Goal: Use online tool/utility: Utilize a website feature to perform a specific function

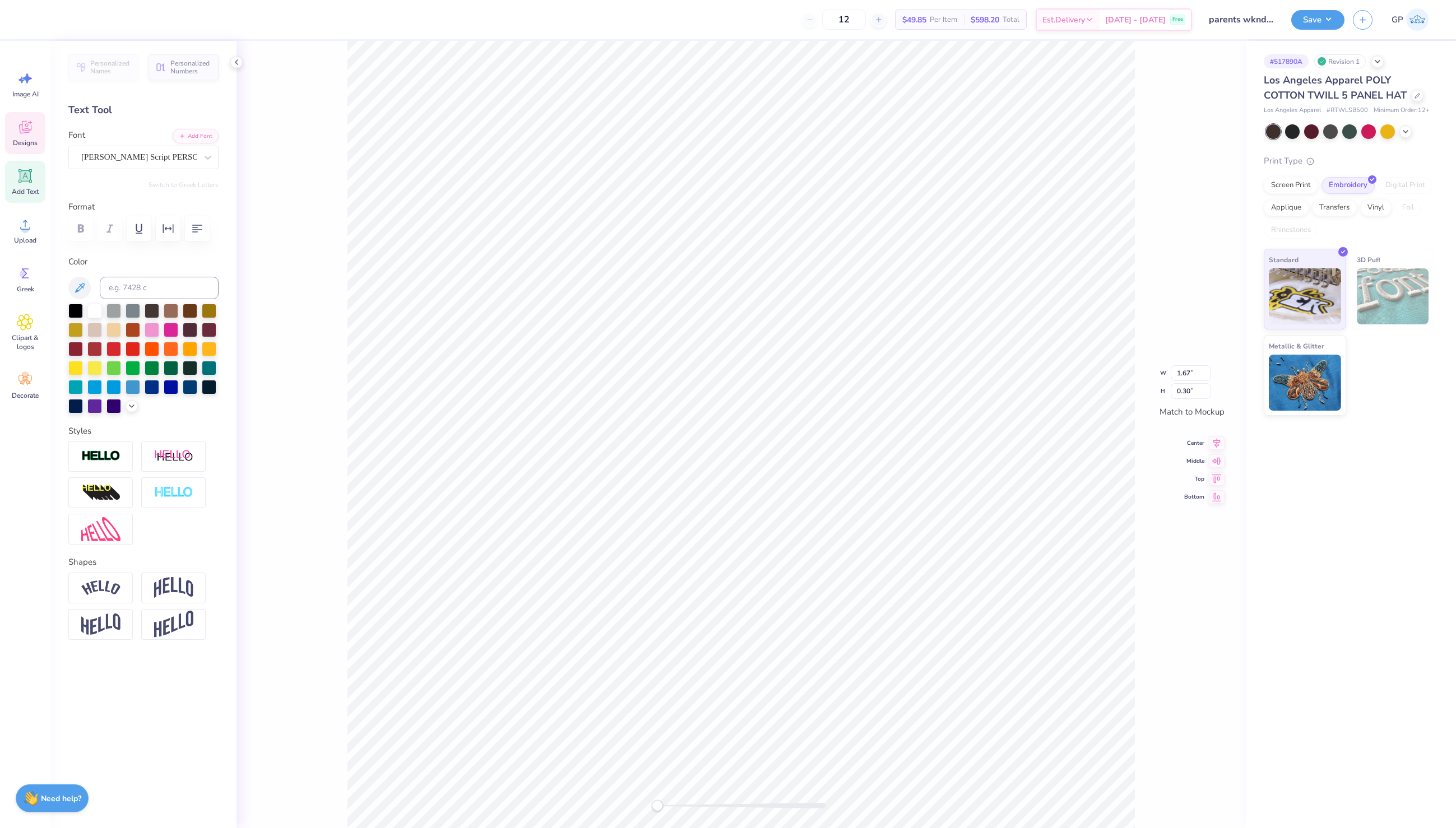
click at [31, 182] on icon at bounding box center [25, 176] width 17 height 17
type input "1.74"
type input "0.50"
type input "1.67"
type input "0.30"
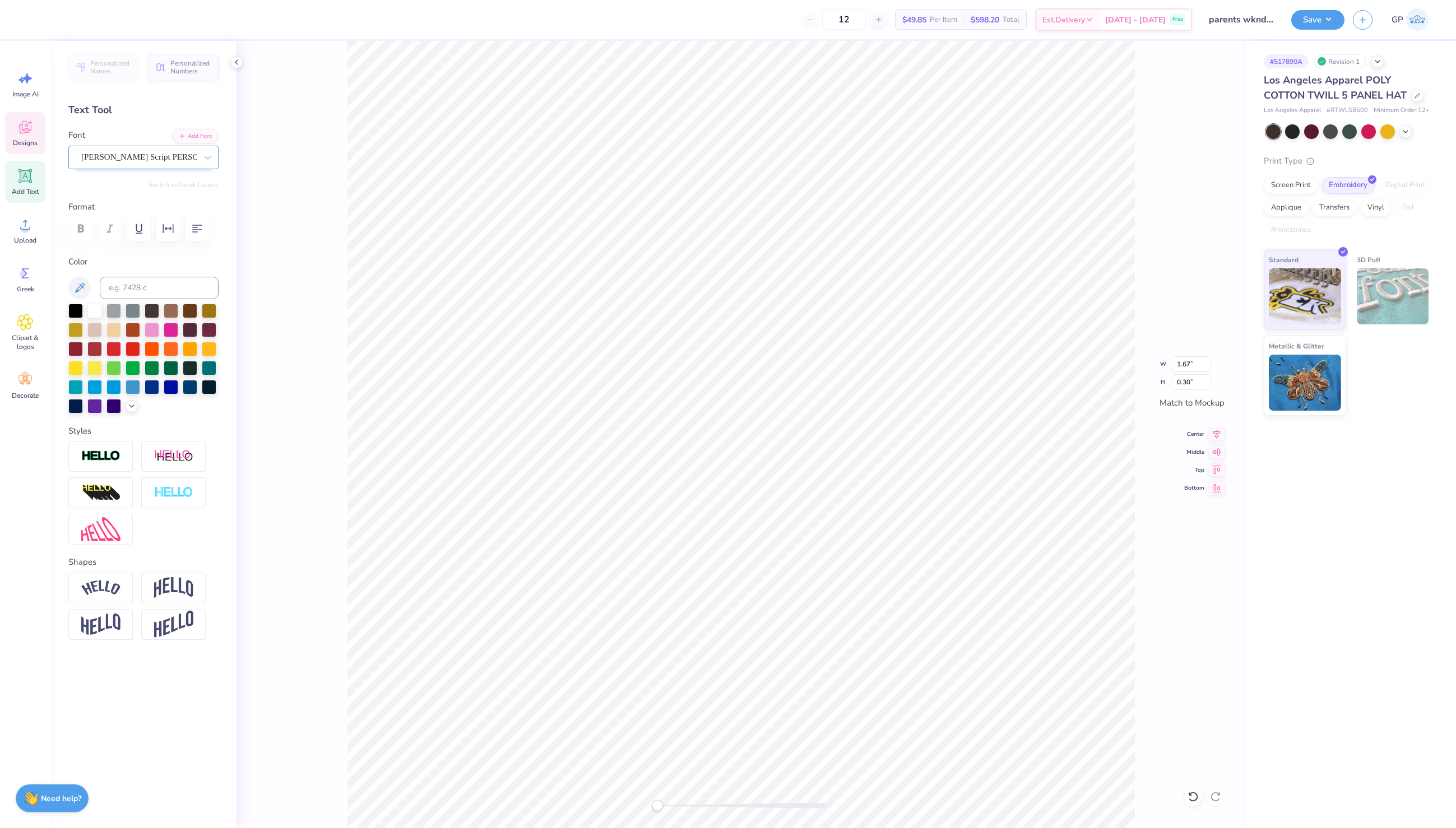
click at [140, 163] on div at bounding box center [139, 158] width 116 height 15
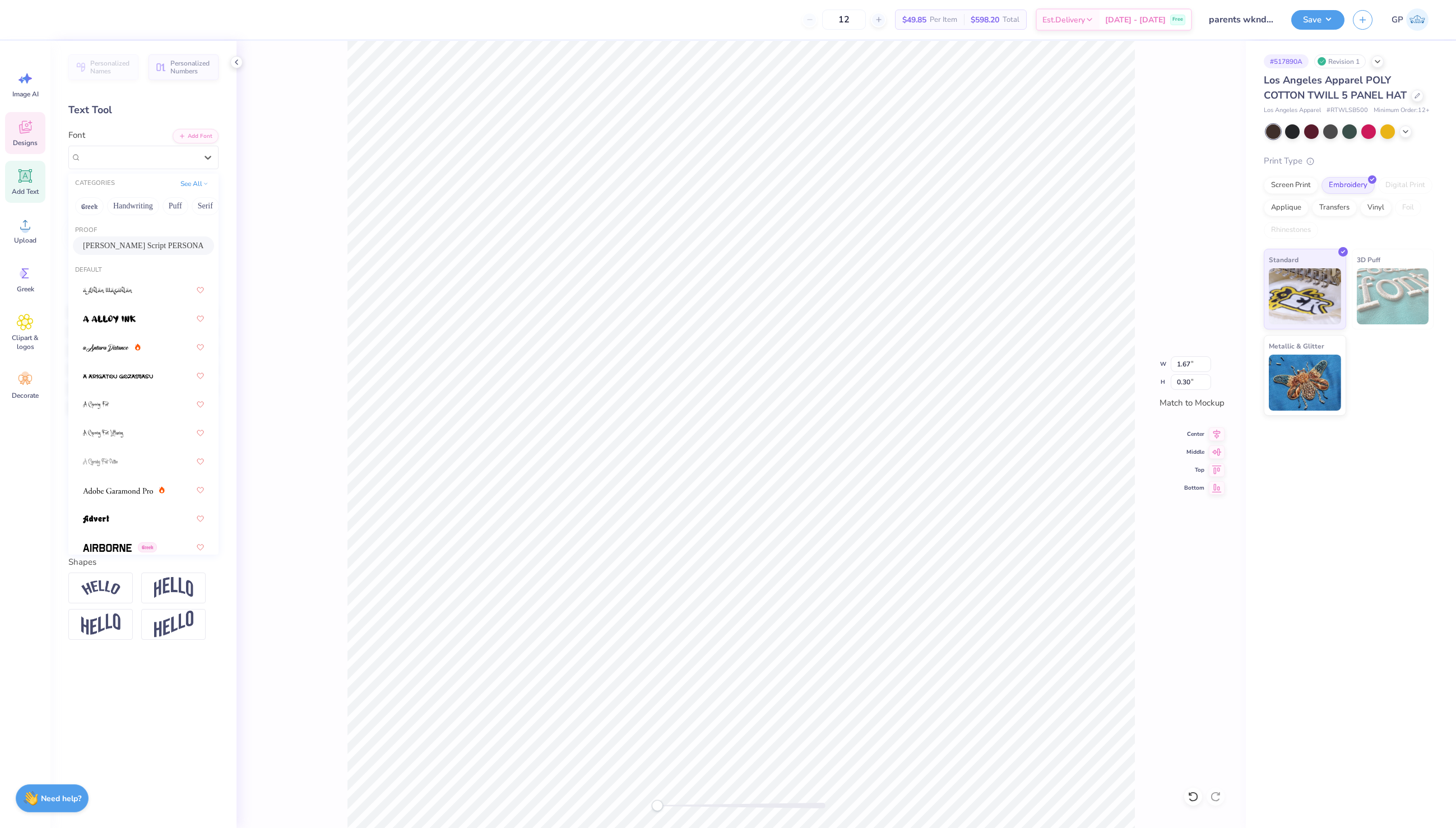
click at [316, 131] on div "W 1.67 1.67 " H 0.30 0.30 " Match to [GEOGRAPHIC_DATA] Middle Top Bottom" at bounding box center [741, 434] width 1009 height 787
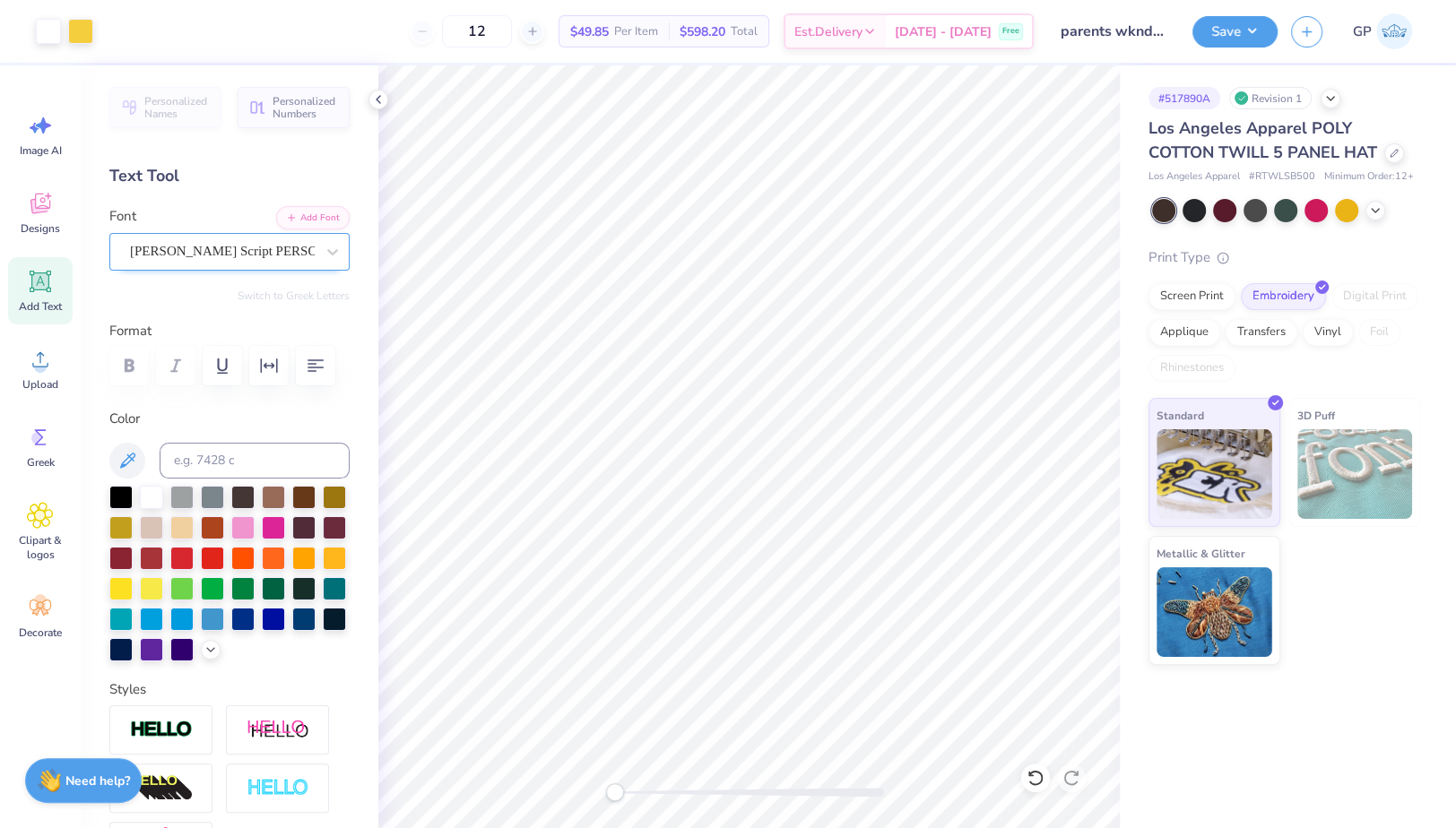
click at [203, 245] on div "[PERSON_NAME] Script PERSONAL USE" at bounding box center [222, 251] width 189 height 27
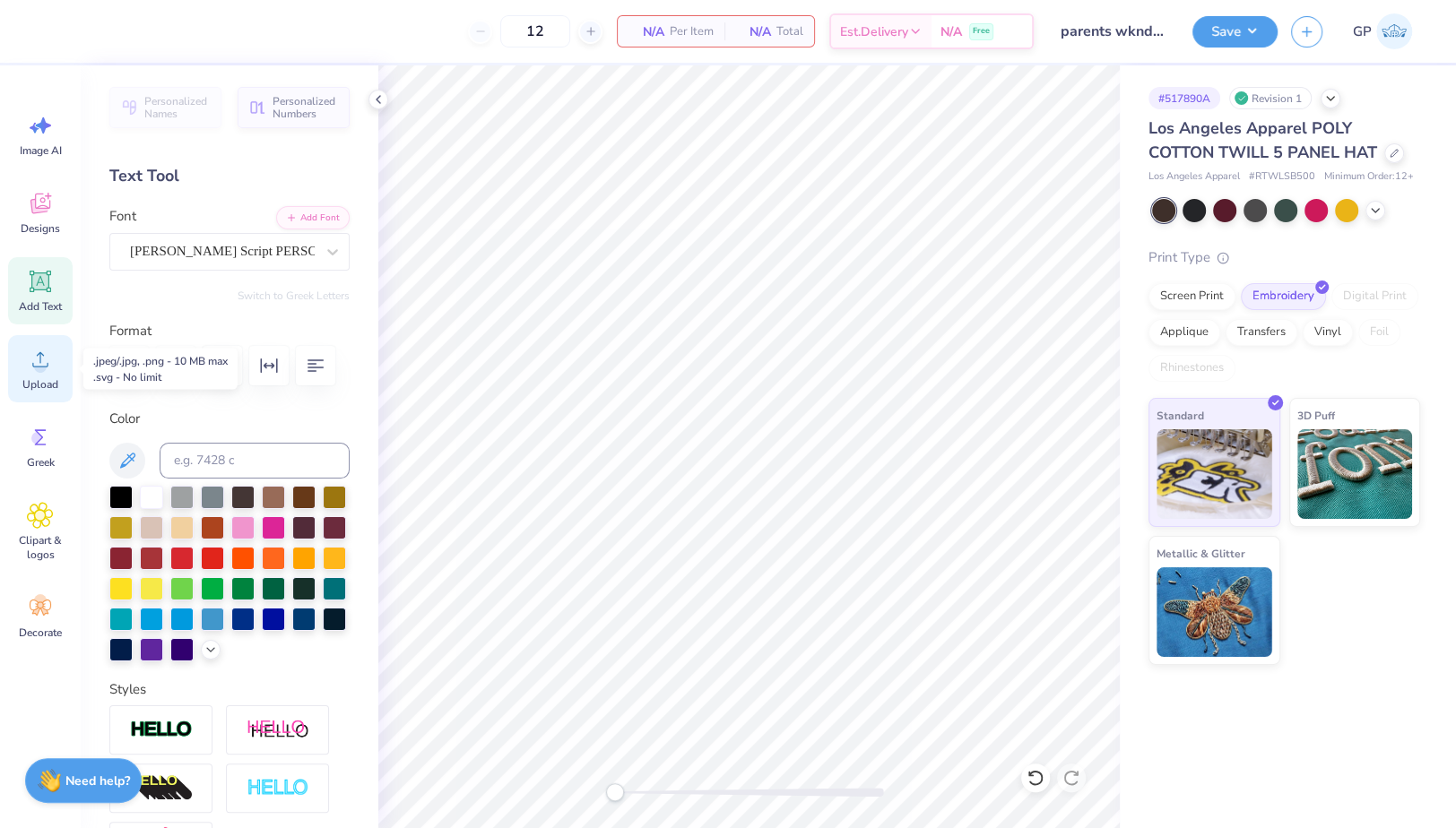
click at [24, 374] on div "Upload" at bounding box center [41, 369] width 64 height 67
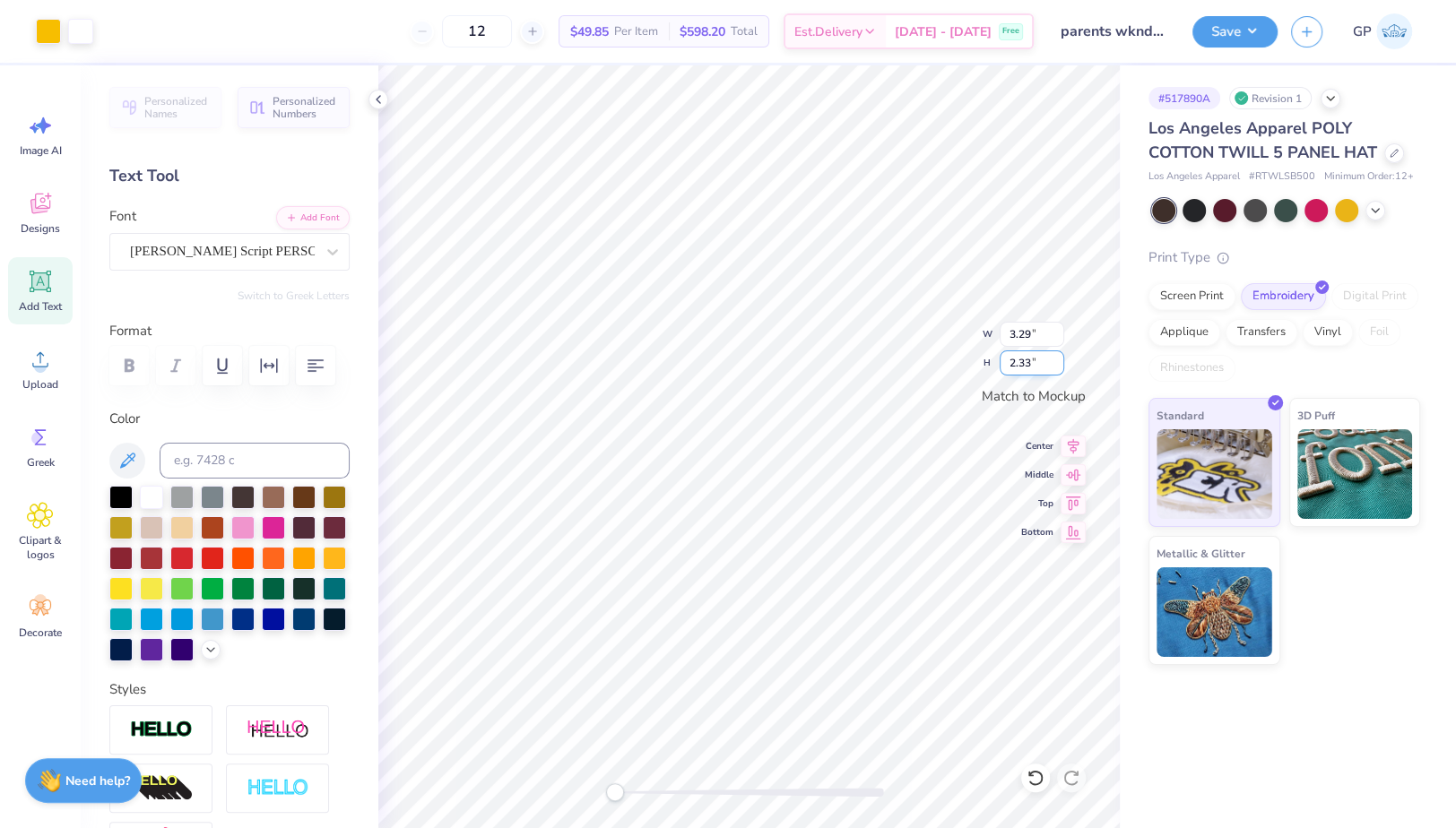
click at [1027, 363] on input "2.33" at bounding box center [1032, 363] width 64 height 25
type input "2.5"
type input "3.53"
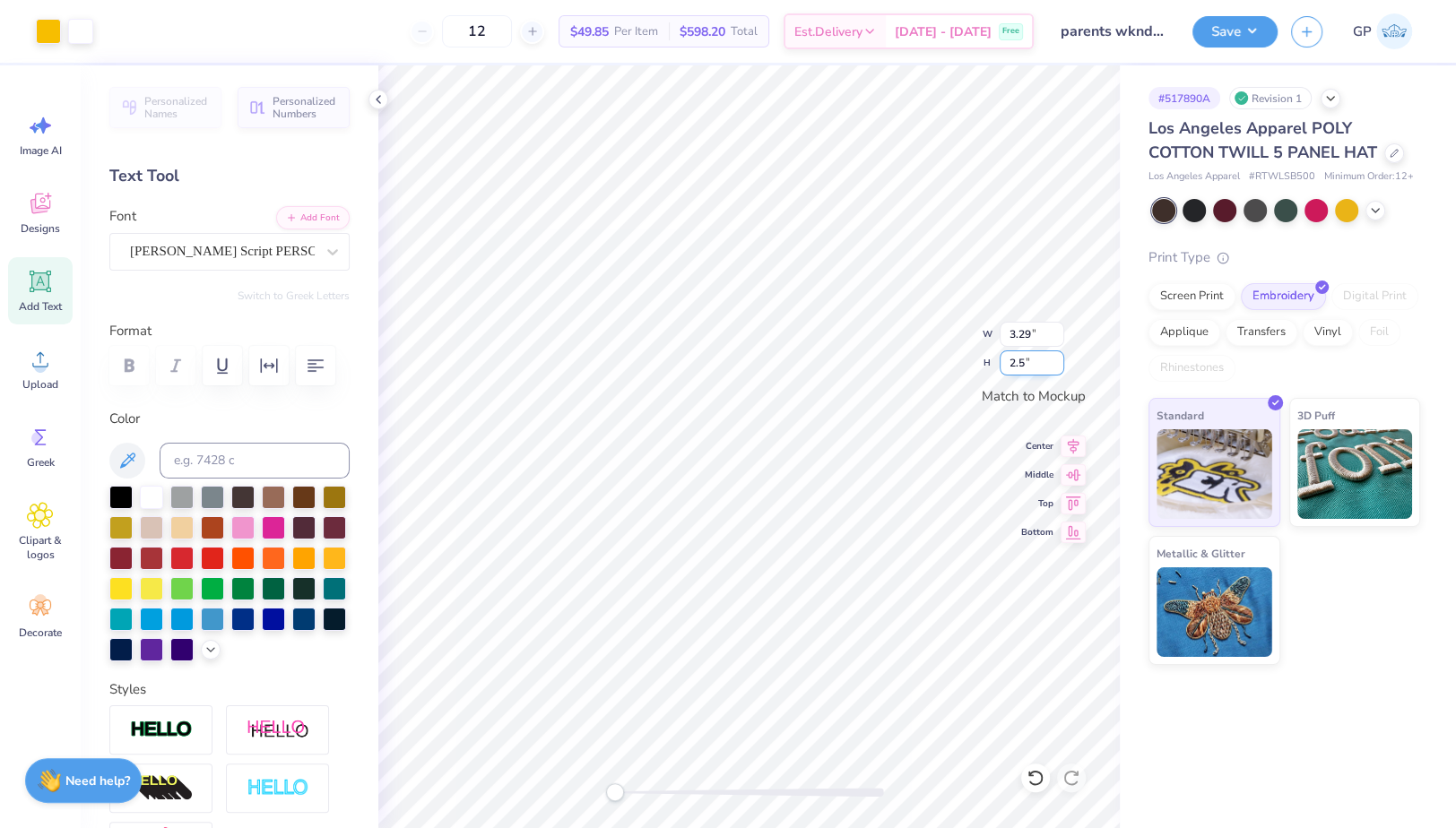
type input "2.50"
click at [1228, 37] on button "Save" at bounding box center [1235, 28] width 85 height 31
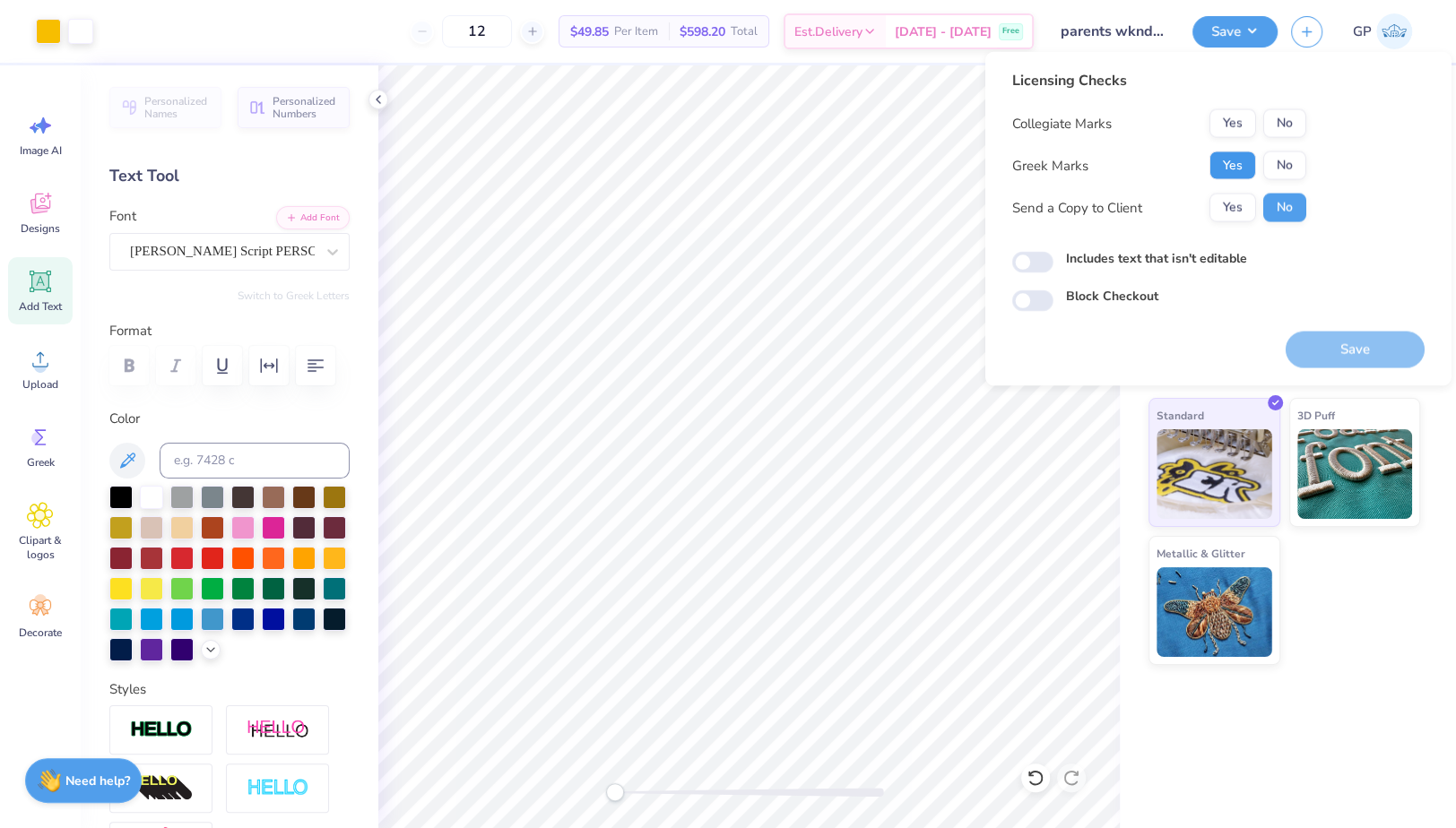
click at [1228, 169] on button "Yes" at bounding box center [1232, 166] width 46 height 28
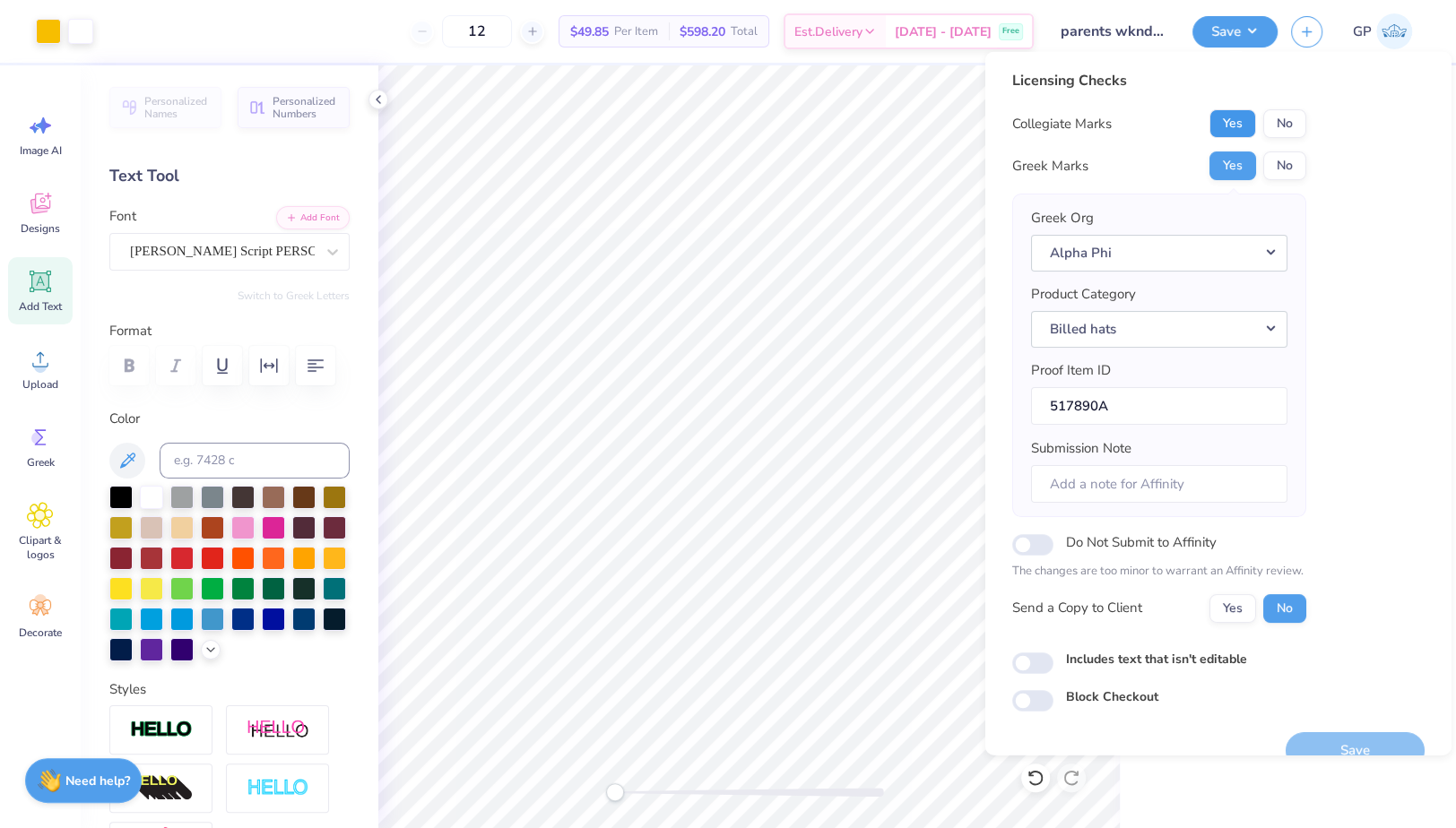
click at [1228, 112] on button "Yes" at bounding box center [1232, 123] width 46 height 28
click at [1044, 653] on input "Includes text that isn't editable" at bounding box center [1033, 662] width 42 height 22
checkbox input "true"
click at [1340, 738] on button "Save" at bounding box center [1356, 749] width 139 height 37
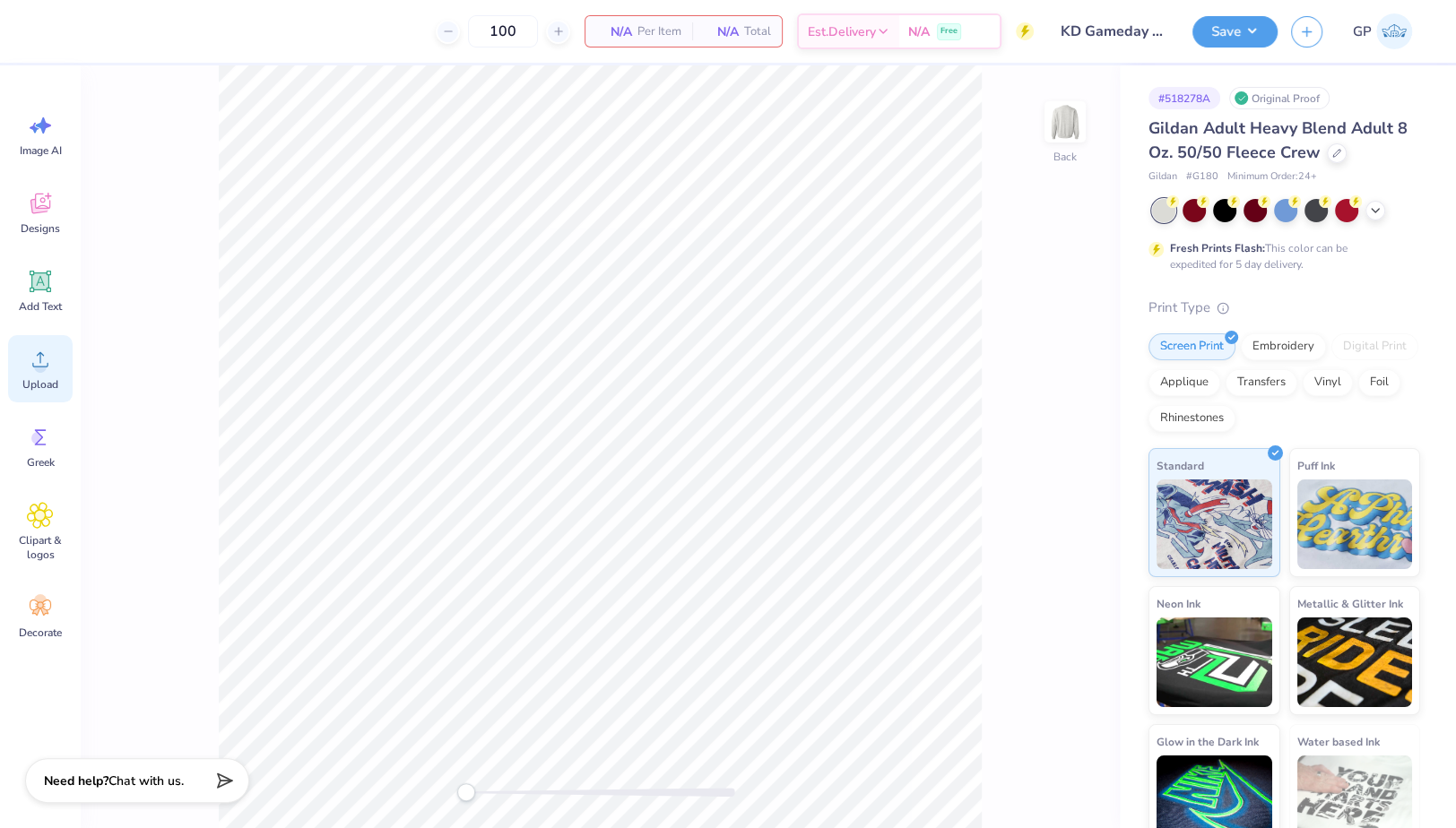
click at [40, 358] on icon at bounding box center [40, 360] width 16 height 15
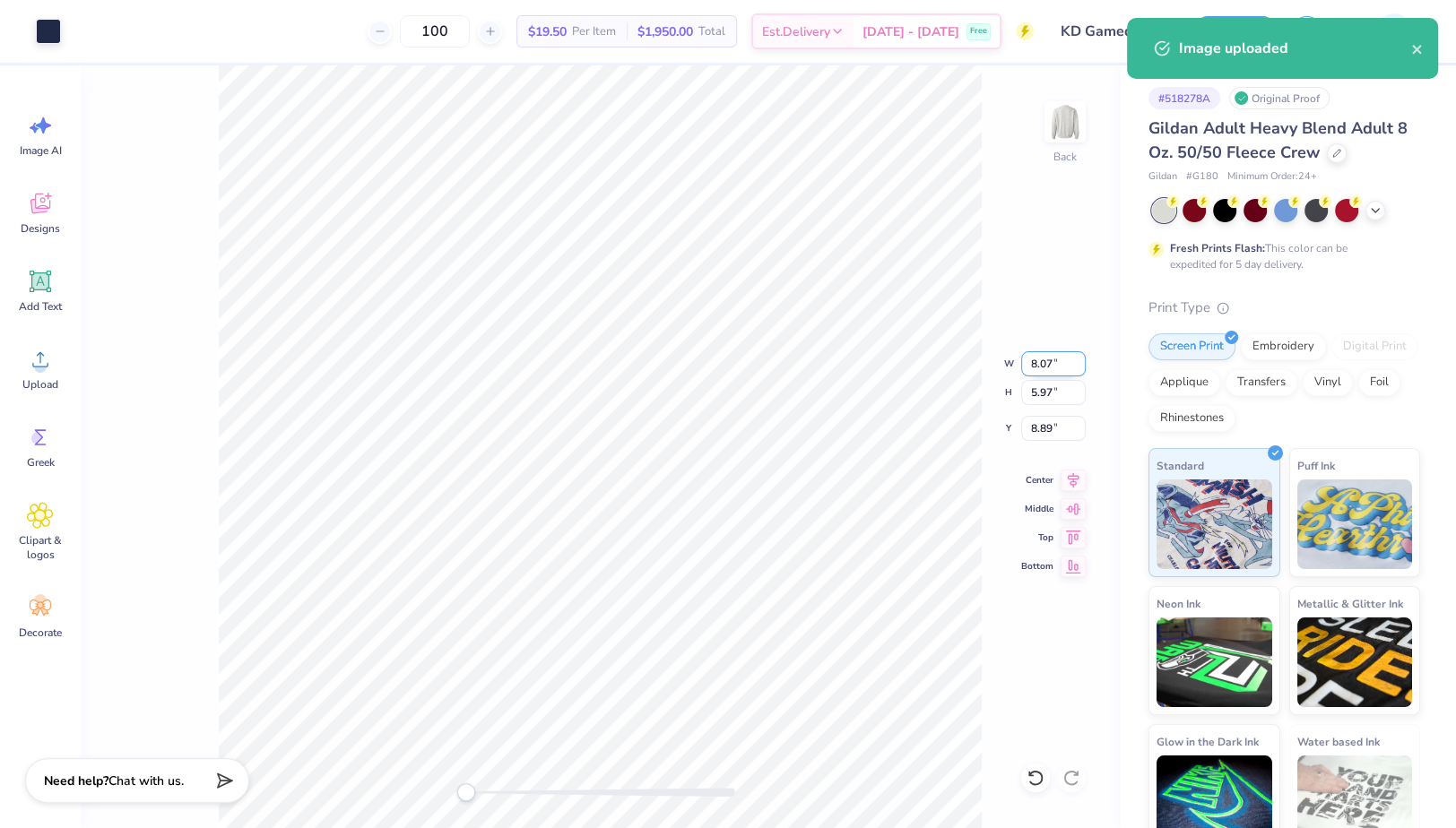
click at [1050, 375] on input "8.07" at bounding box center [1054, 364] width 64 height 25
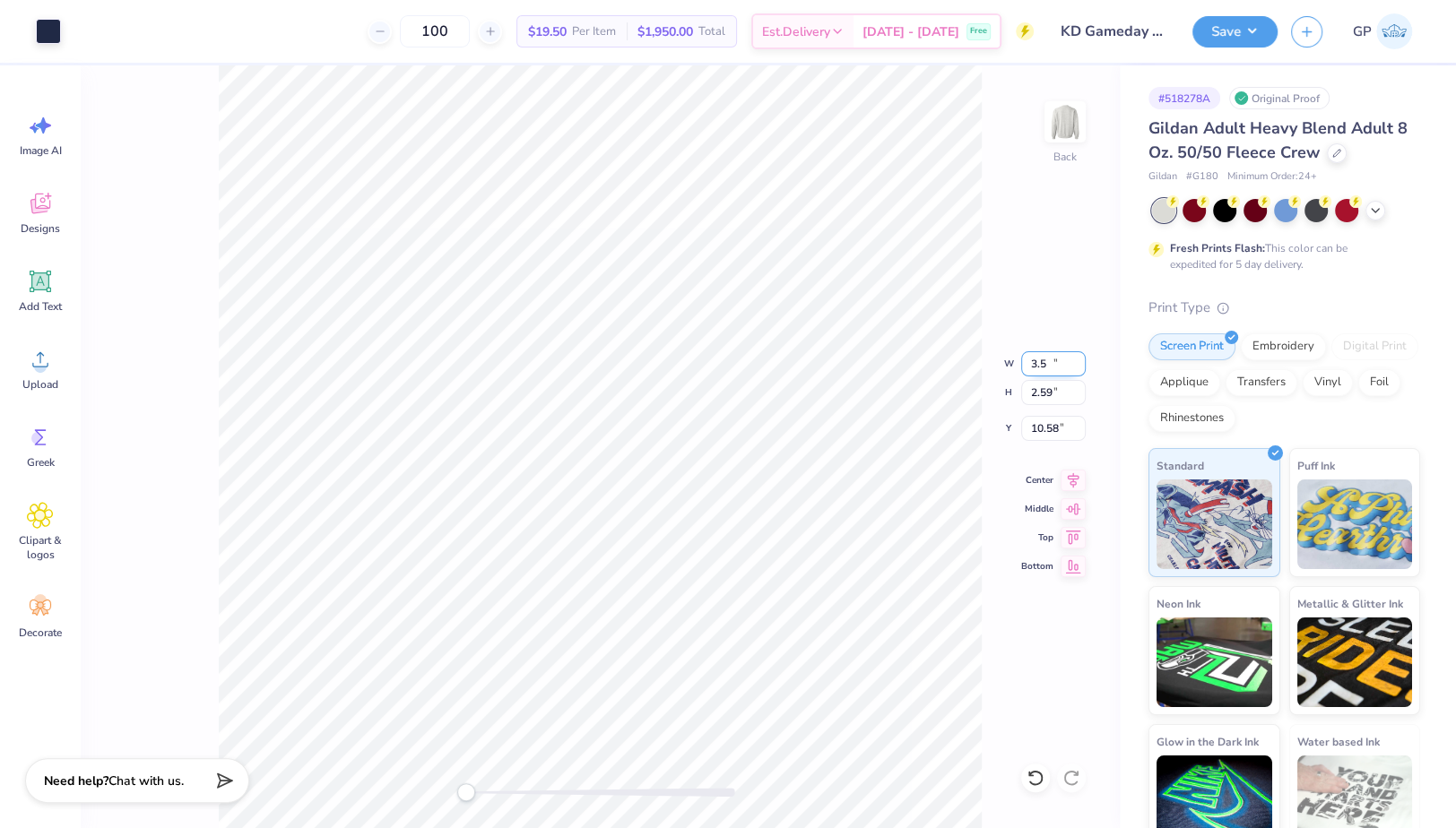
type input "3.50"
type input "2.59"
click at [1055, 427] on input "10.58" at bounding box center [1054, 428] width 64 height 25
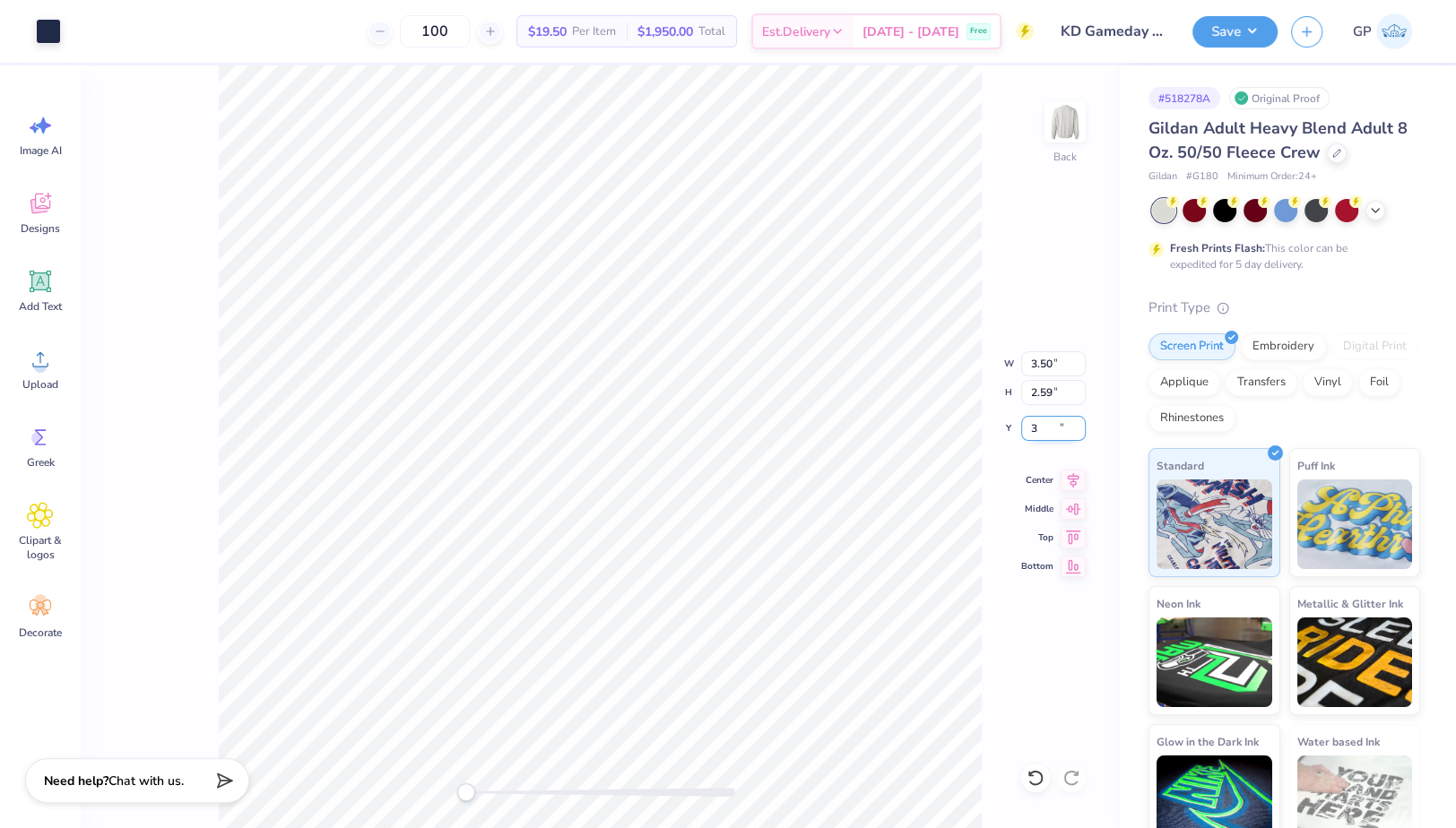
type input "3"
click at [1072, 135] on img at bounding box center [1065, 122] width 72 height 72
click at [1071, 124] on img at bounding box center [1065, 122] width 72 height 72
click at [53, 33] on div at bounding box center [48, 29] width 25 height 25
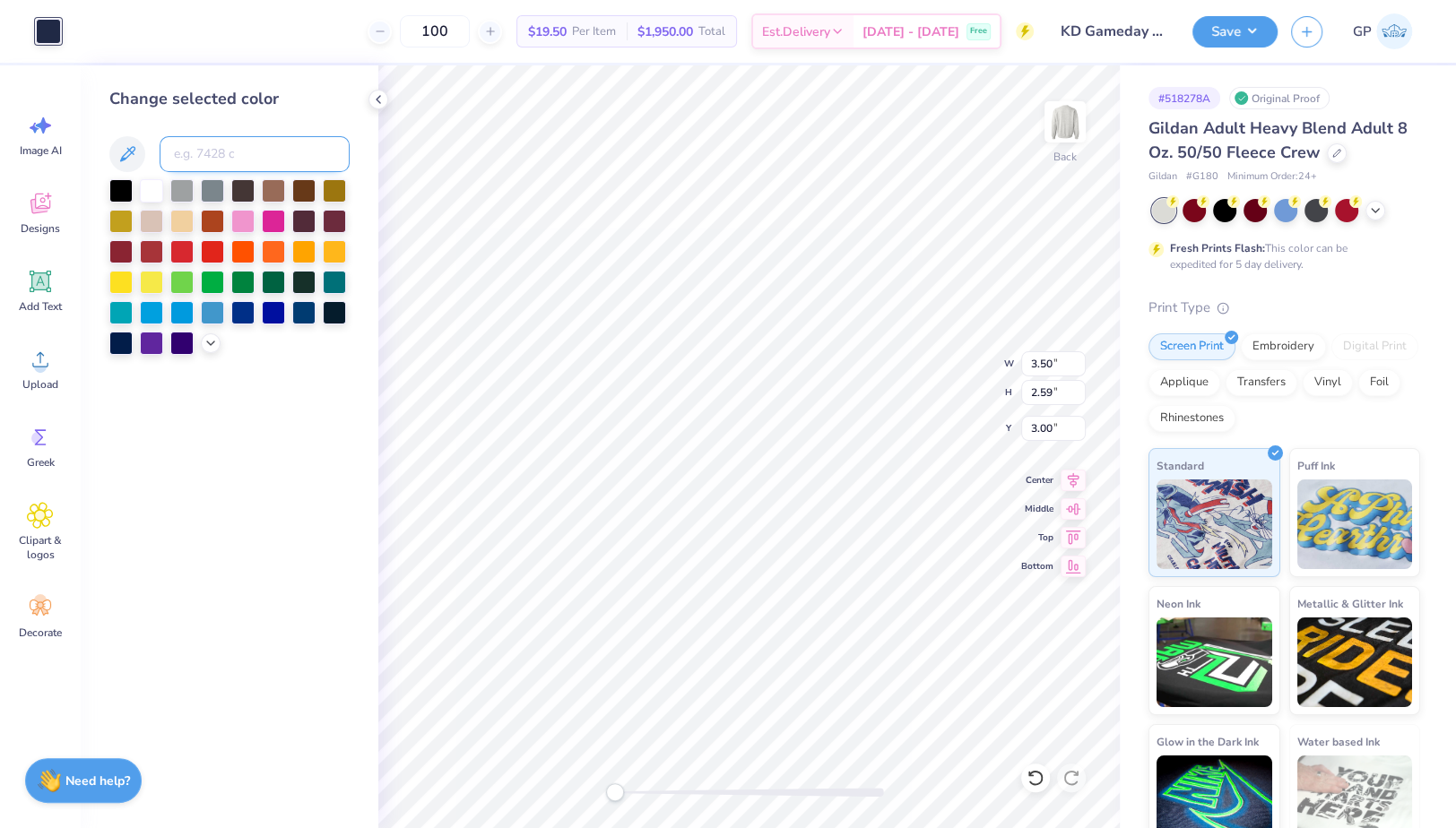
click at [222, 154] on input at bounding box center [254, 154] width 191 height 36
type input "202"
click at [1058, 124] on img at bounding box center [1065, 122] width 72 height 72
